Goal: Information Seeking & Learning: Learn about a topic

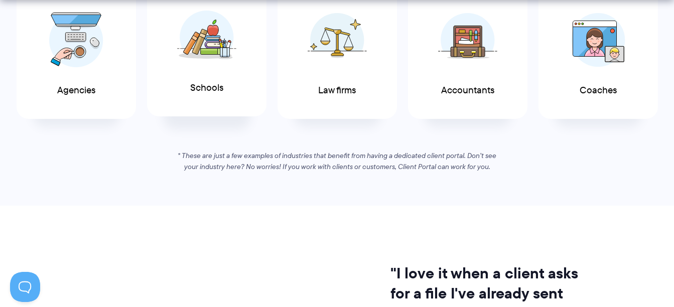
scroll to position [630, 0]
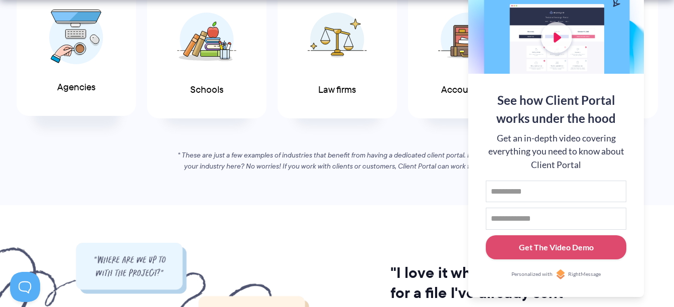
click at [76, 45] on img at bounding box center [76, 37] width 54 height 55
click at [349, 130] on div "If you work with clients, you’ll love Client Portal See why Client Portal is pe…" at bounding box center [337, 32] width 674 height 282
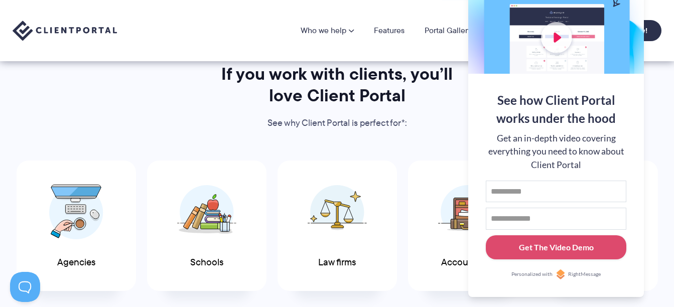
scroll to position [457, 0]
click at [616, 1] on div at bounding box center [556, 8] width 176 height 131
click at [661, 11] on button at bounding box center [662, 13] width 12 height 12
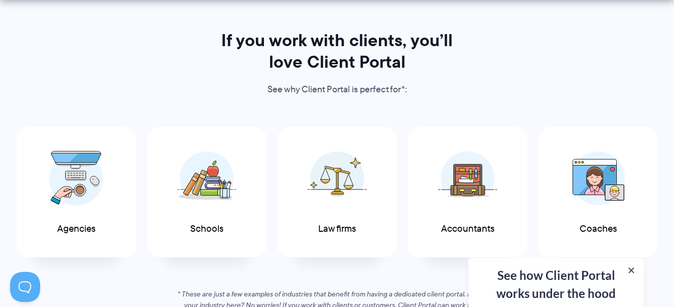
scroll to position [519, 0]
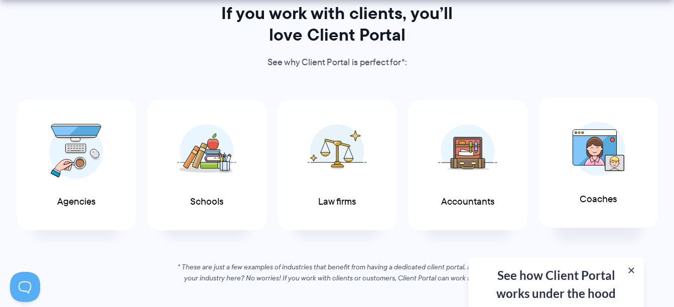
click at [600, 155] on img at bounding box center [598, 149] width 54 height 54
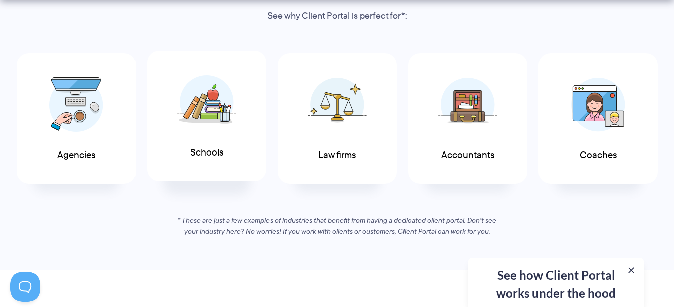
scroll to position [569, 0]
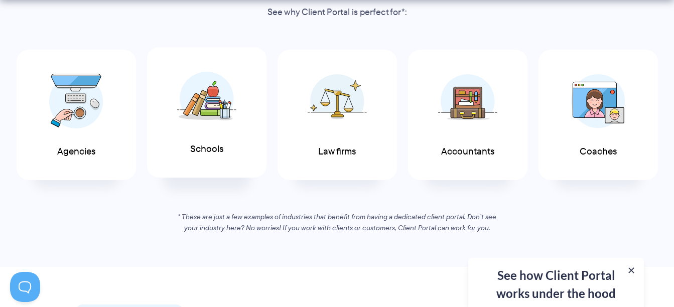
click at [197, 105] on img at bounding box center [206, 98] width 59 height 55
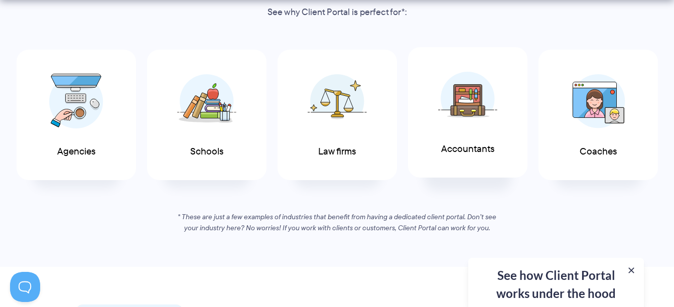
click at [465, 99] on img at bounding box center [467, 98] width 59 height 55
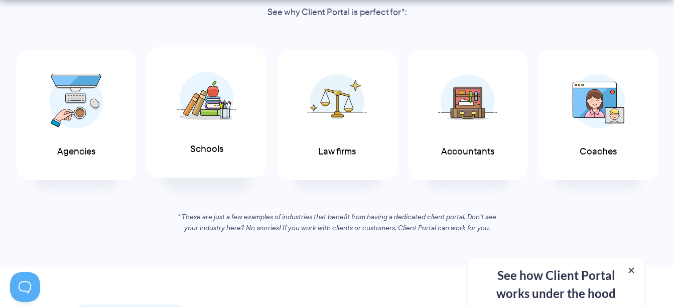
click at [213, 90] on img at bounding box center [206, 98] width 59 height 55
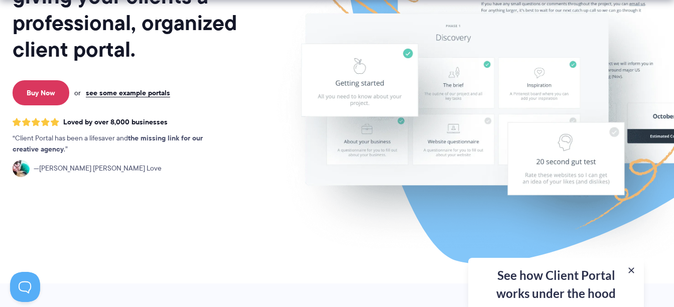
scroll to position [206, 0]
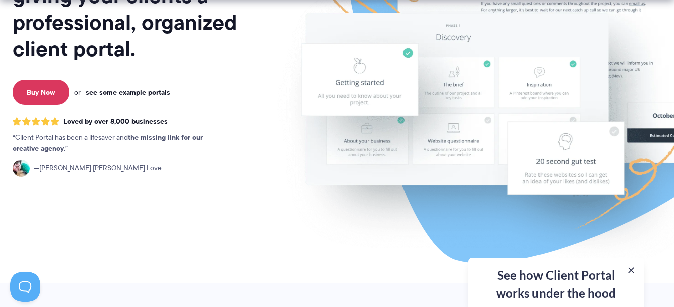
click at [129, 88] on link "see some example portals" at bounding box center [128, 92] width 84 height 9
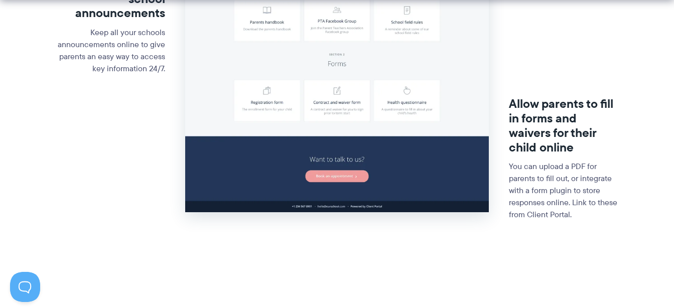
scroll to position [435, 0]
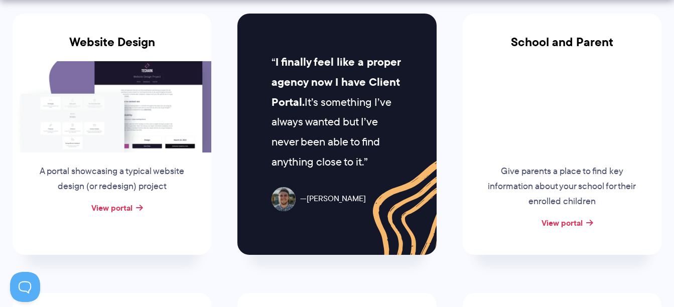
scroll to position [507, 0]
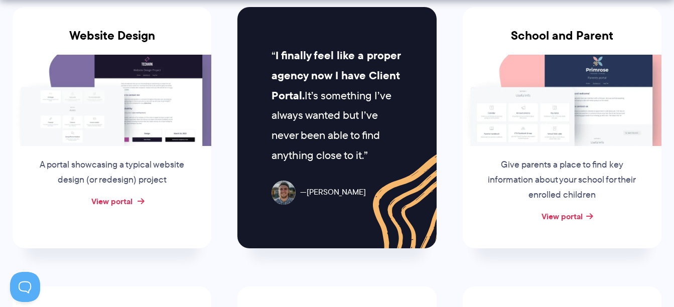
click at [121, 201] on link "View portal" at bounding box center [111, 201] width 41 height 12
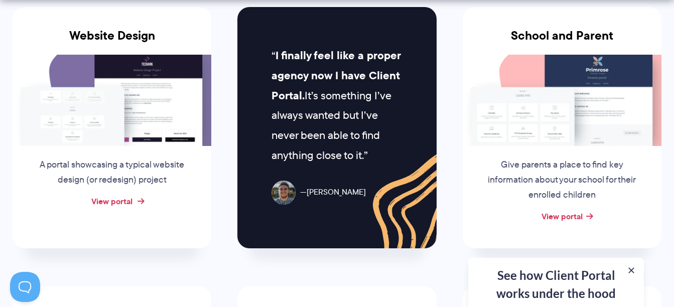
click at [120, 203] on link "View portal" at bounding box center [111, 201] width 41 height 12
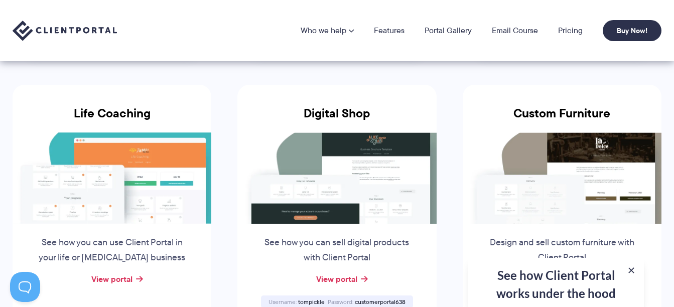
scroll to position [0, 0]
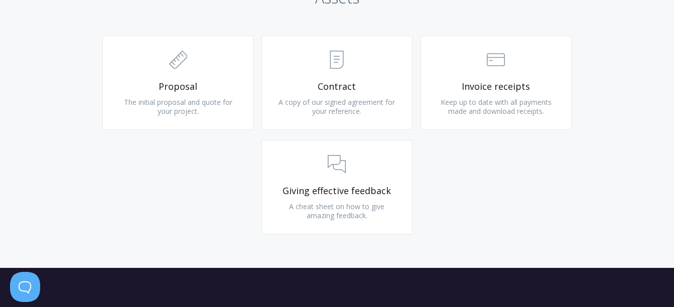
scroll to position [1104, 0]
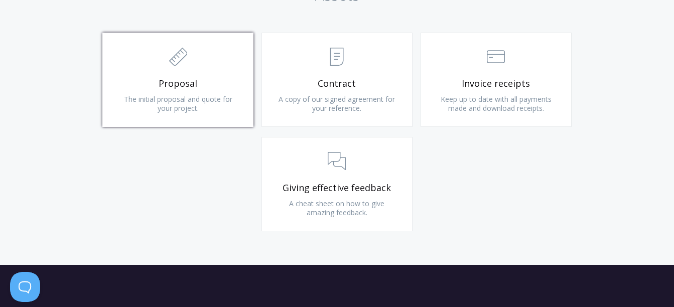
click at [189, 73] on link ".st0{fill:none;stroke:#000000;stroke-width:2;stroke-miterlimit:10;} 2. Design -…" at bounding box center [177, 80] width 151 height 94
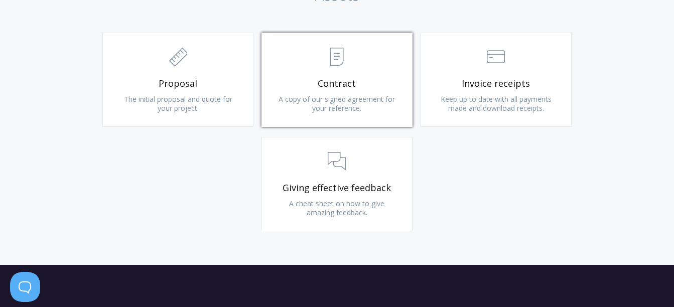
click at [359, 70] on span ".st0{fill:none;stroke:#000000;stroke-width:2;stroke-miterlimit:10;} Untitled-15" at bounding box center [337, 57] width 120 height 31
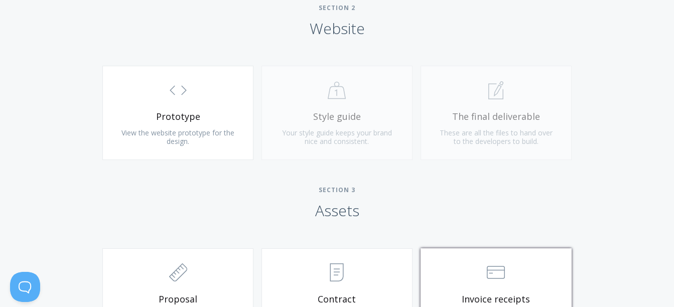
scroll to position [887, 0]
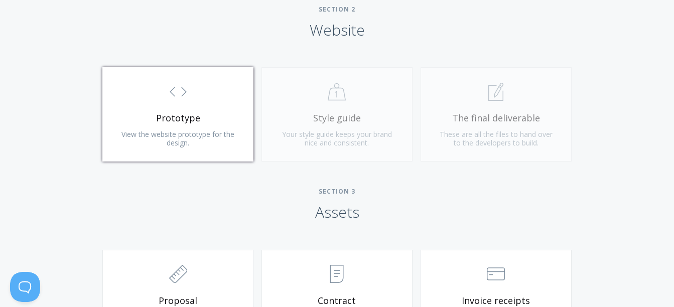
click at [171, 108] on link ".st0{fill:none;stroke:#000000;stroke-width:2;stroke-miterlimit:10;} Untitled-16…" at bounding box center [177, 114] width 151 height 94
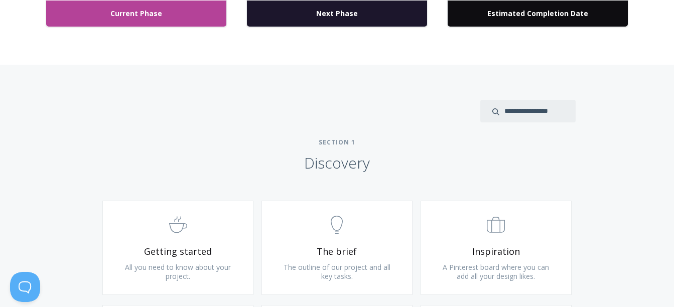
scroll to position [547, 0]
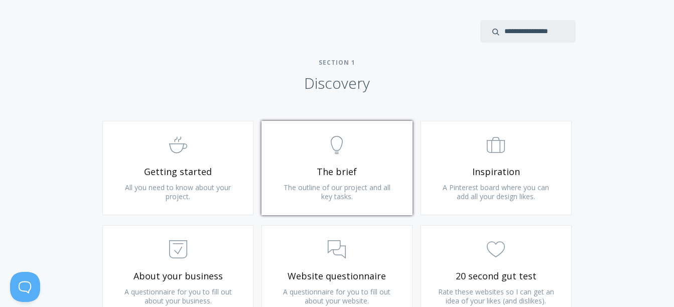
click at [327, 152] on span ".st0{fill:none;stroke:#000000;stroke-width:2;stroke-miterlimit:10;} Untitled-14" at bounding box center [337, 146] width 120 height 31
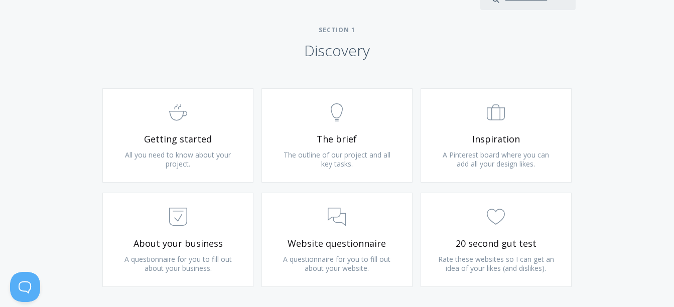
scroll to position [563, 0]
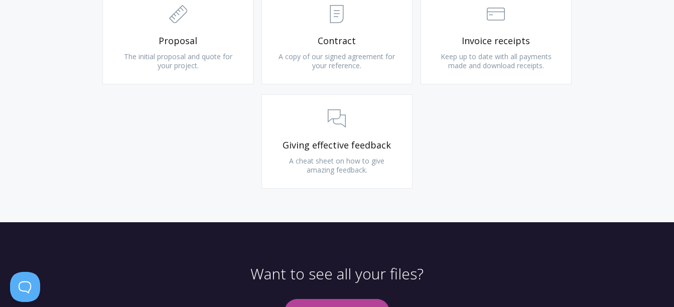
scroll to position [1235, 0]
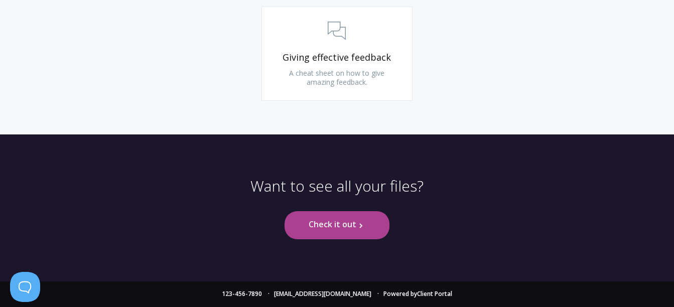
click at [335, 225] on link "Check it out .st0{fill:none;stroke:#000000;stroke-width:2;stroke-miterlimit:10;…" at bounding box center [337, 225] width 105 height 28
